Goal: Task Accomplishment & Management: Complete application form

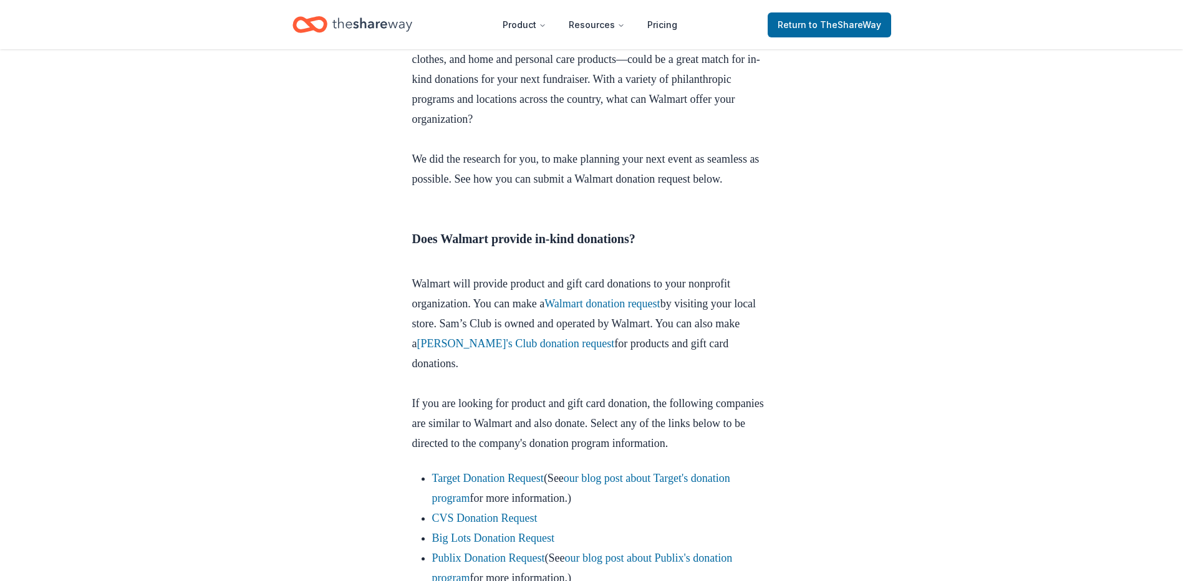
scroll to position [436, 0]
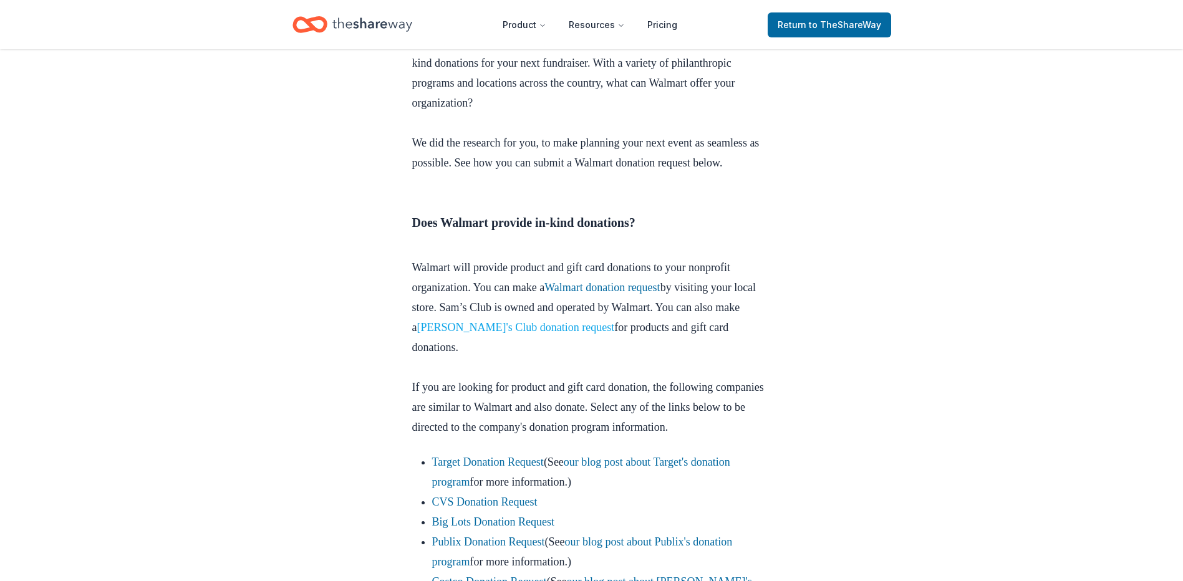
click at [524, 322] on link "Sam's Club donation request" at bounding box center [516, 327] width 198 height 12
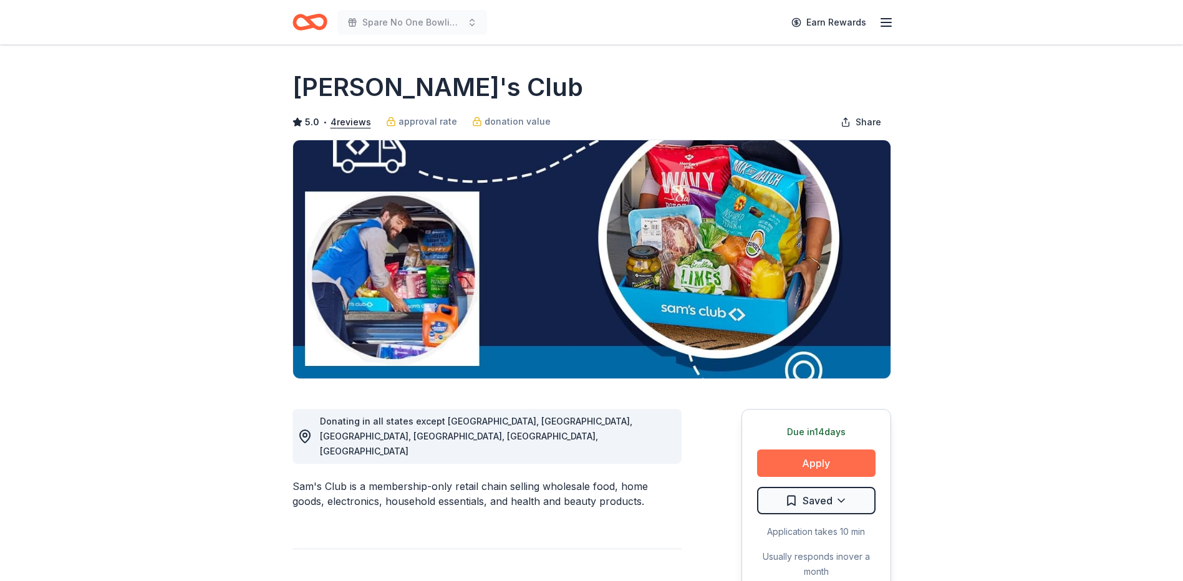
click at [815, 452] on button "Apply" at bounding box center [816, 463] width 118 height 27
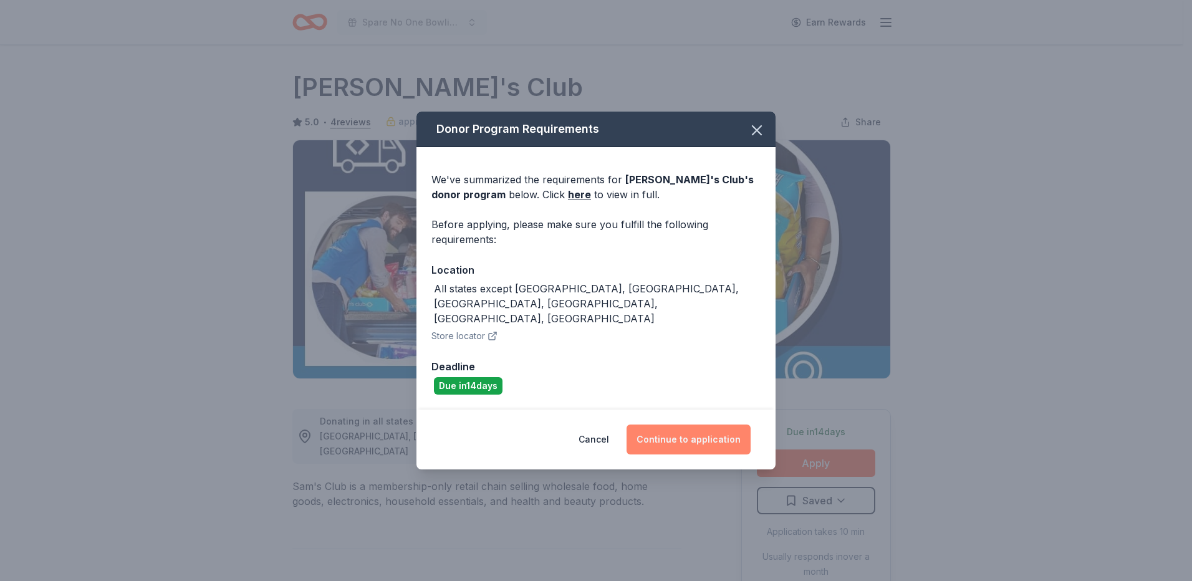
click at [674, 425] on button "Continue to application" at bounding box center [689, 440] width 124 height 30
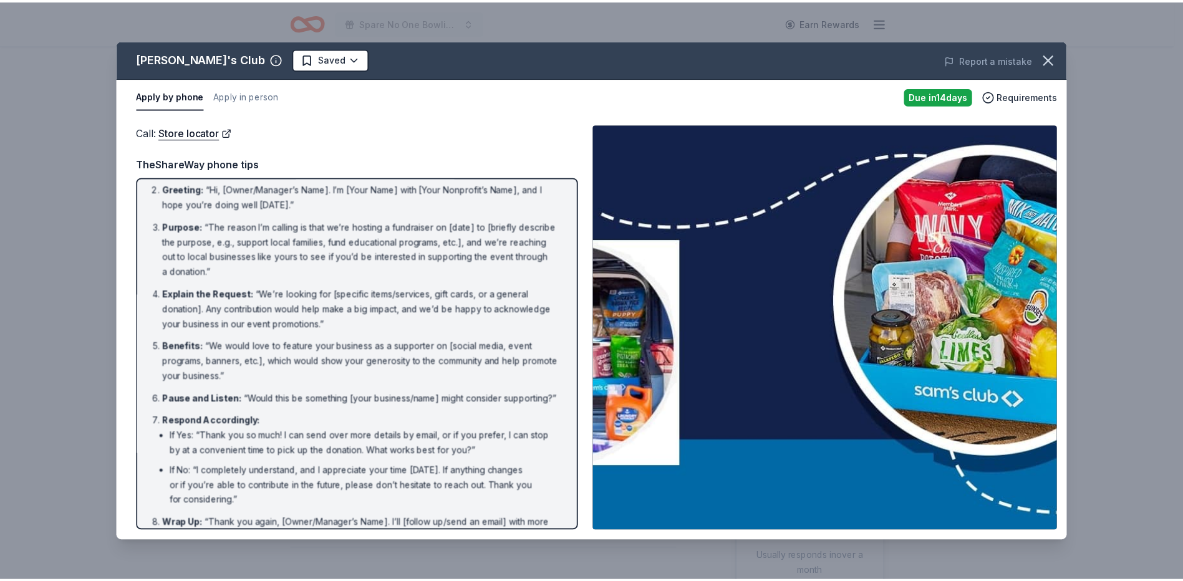
scroll to position [85, 0]
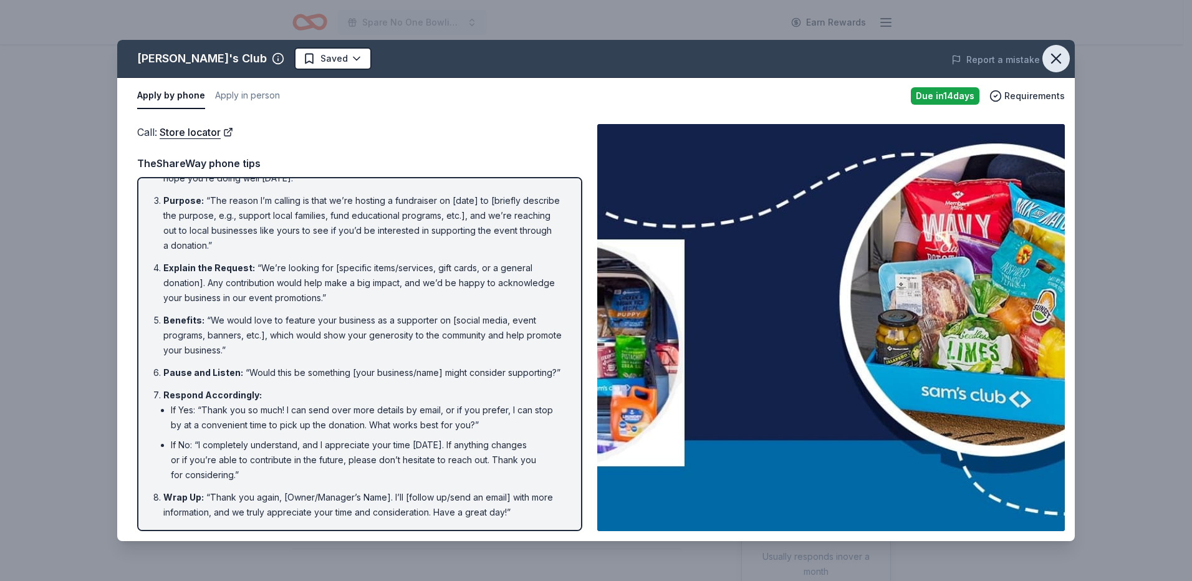
click at [1051, 57] on icon "button" at bounding box center [1056, 58] width 17 height 17
